Goal: Find specific page/section: Find specific page/section

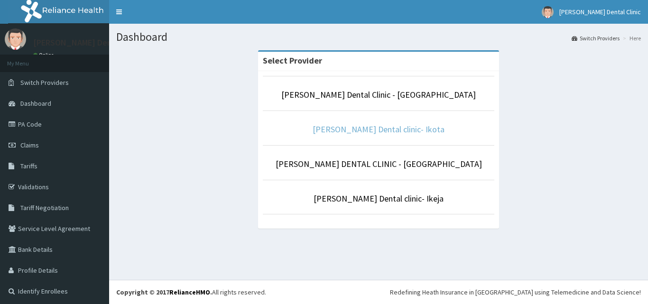
click at [379, 129] on link "[PERSON_NAME] Dental clinic- Ikota" at bounding box center [378, 129] width 132 height 11
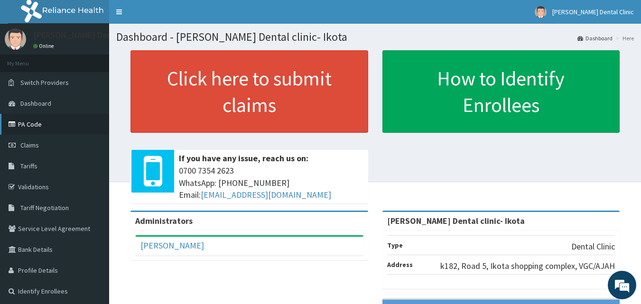
click at [30, 124] on link "PA Code" at bounding box center [54, 124] width 109 height 21
